Goal: Task Accomplishment & Management: Use online tool/utility

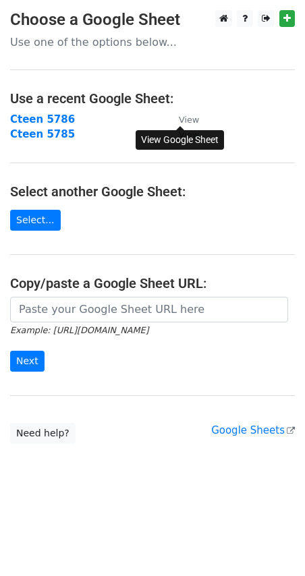
click at [187, 117] on small "View" at bounding box center [189, 120] width 20 height 10
click at [28, 115] on strong "Cteen 5786" at bounding box center [42, 119] width 65 height 12
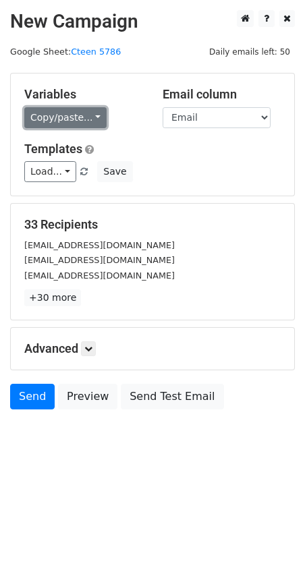
click at [75, 113] on link "Copy/paste..." at bounding box center [65, 117] width 82 height 21
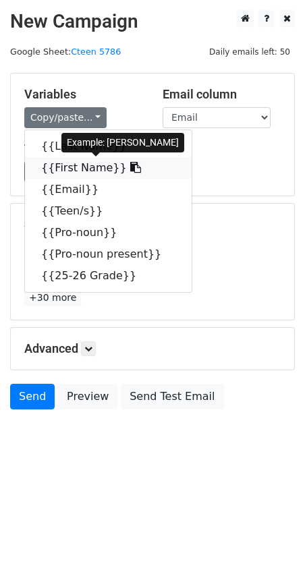
click at [78, 174] on link "{{First Name}}" at bounding box center [108, 168] width 166 height 22
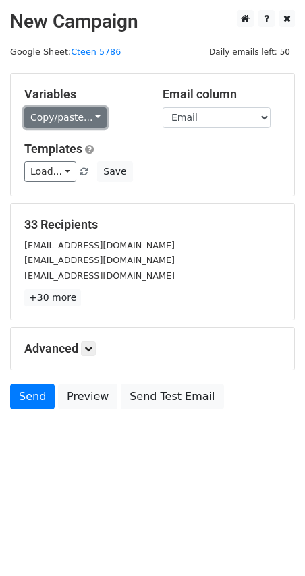
click at [76, 121] on link "Copy/paste..." at bounding box center [65, 117] width 82 height 21
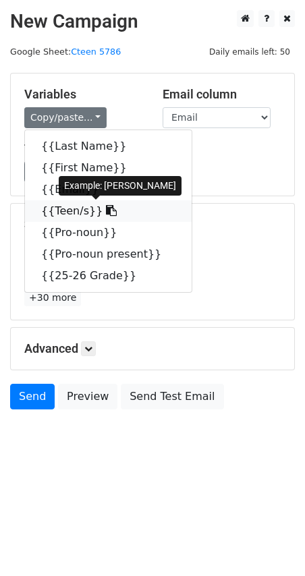
click at [106, 215] on icon at bounding box center [111, 210] width 11 height 11
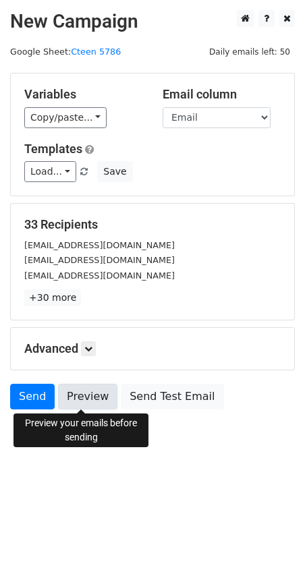
click at [78, 396] on link "Preview" at bounding box center [87, 397] width 59 height 26
click at [80, 402] on link "Preview" at bounding box center [87, 397] width 59 height 26
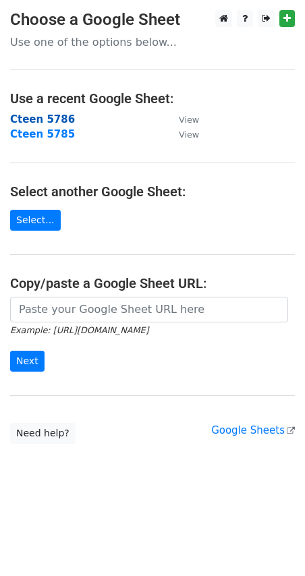
click at [46, 119] on strong "Cteen 5786" at bounding box center [42, 119] width 65 height 12
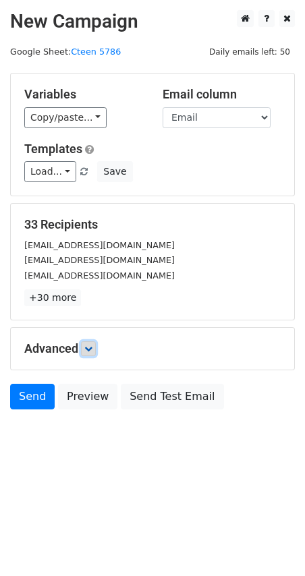
click at [94, 355] on link at bounding box center [88, 348] width 15 height 15
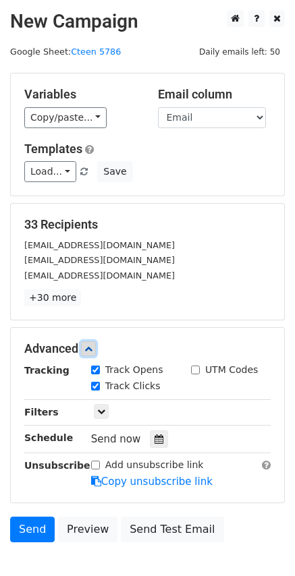
click at [96, 351] on link at bounding box center [88, 348] width 15 height 15
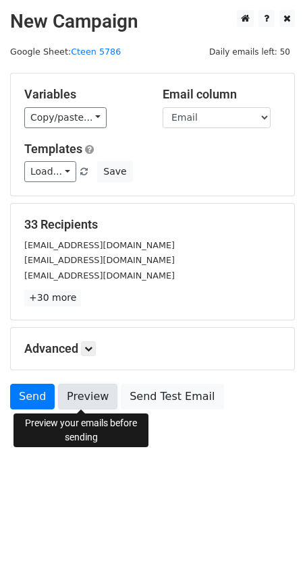
click at [83, 396] on link "Preview" at bounding box center [87, 397] width 59 height 26
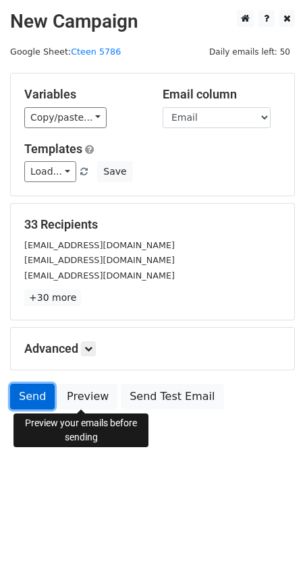
click at [35, 394] on link "Send" at bounding box center [32, 397] width 44 height 26
